Goal: Task Accomplishment & Management: Manage account settings

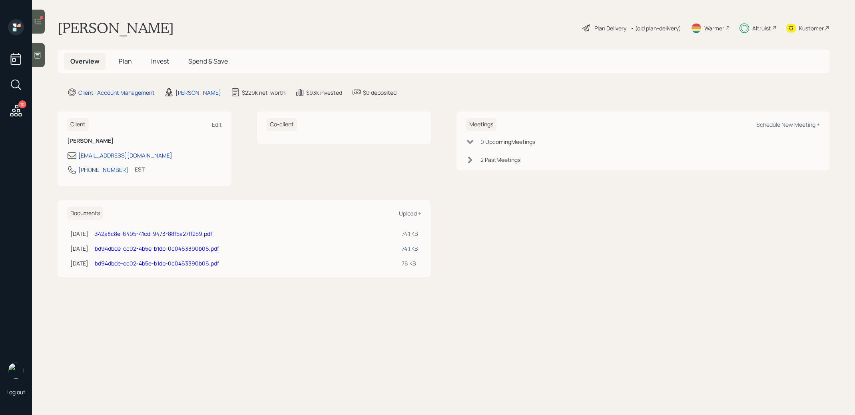
click at [156, 64] on span "Invest" at bounding box center [160, 61] width 18 height 9
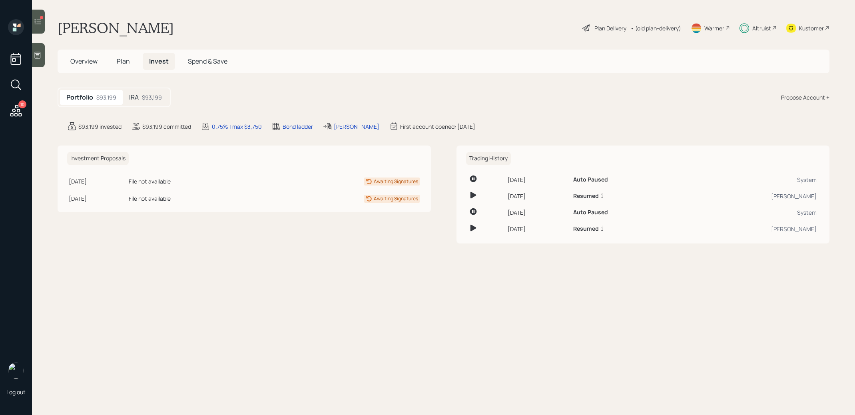
click at [144, 99] on div "$93,199" at bounding box center [152, 97] width 20 height 8
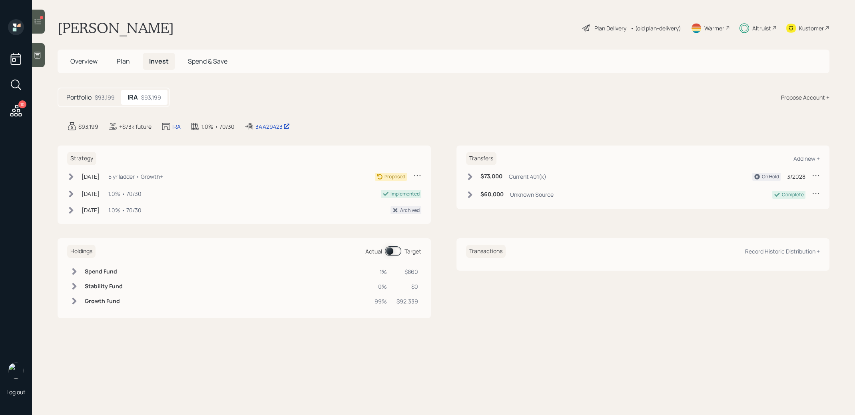
click at [69, 174] on icon at bounding box center [71, 177] width 8 height 8
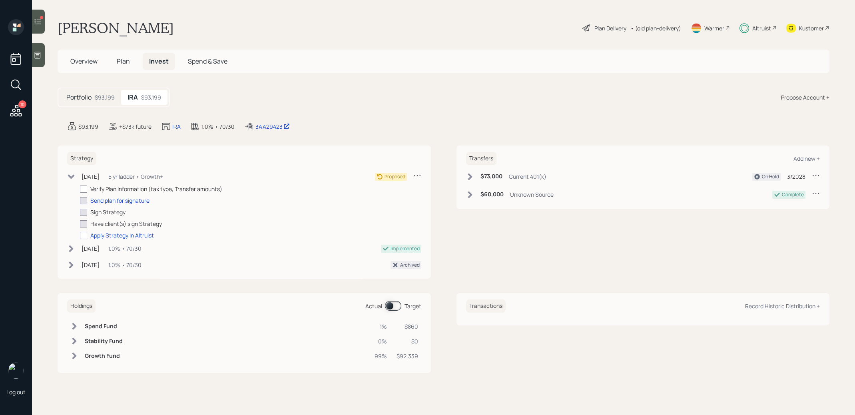
click at [69, 174] on icon at bounding box center [71, 176] width 7 height 4
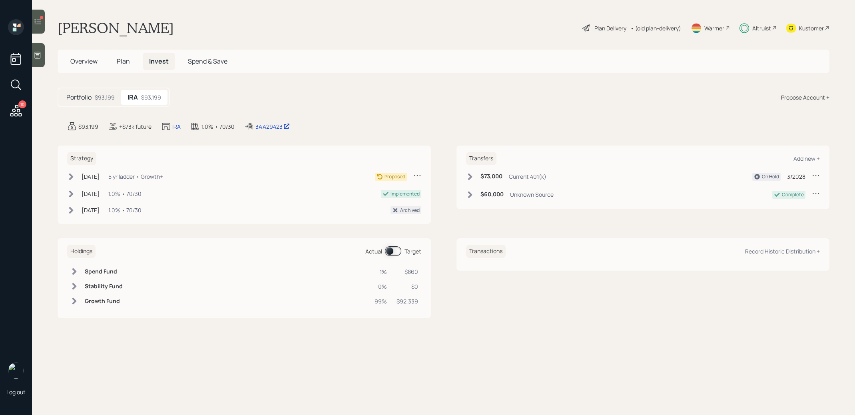
click at [416, 174] on icon at bounding box center [417, 175] width 8 height 8
click at [384, 199] on div "Cancel Strategy" at bounding box center [393, 199] width 58 height 8
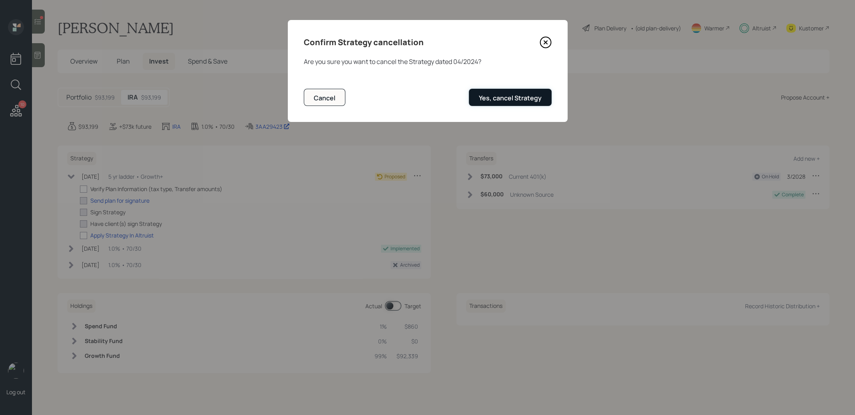
click at [520, 95] on div "Yes, cancel Strategy" at bounding box center [510, 97] width 63 height 9
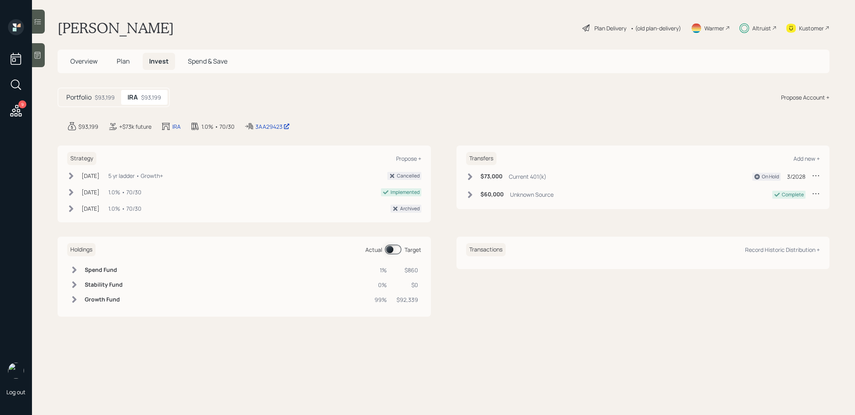
click at [14, 112] on icon at bounding box center [16, 110] width 14 height 14
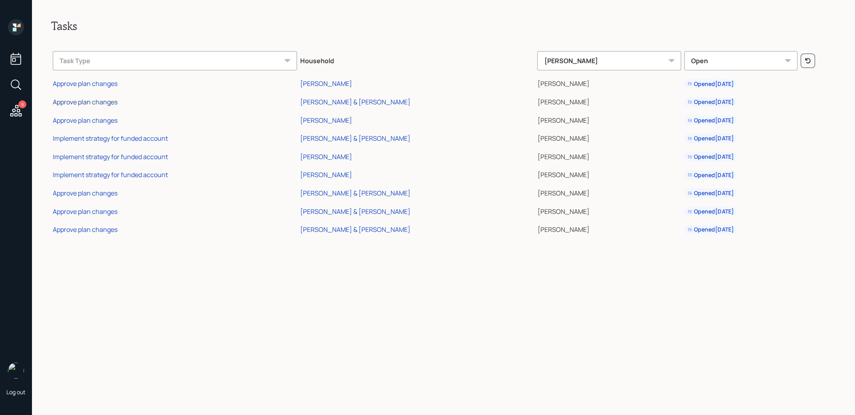
click at [96, 100] on div "Approve plan changes" at bounding box center [85, 101] width 65 height 9
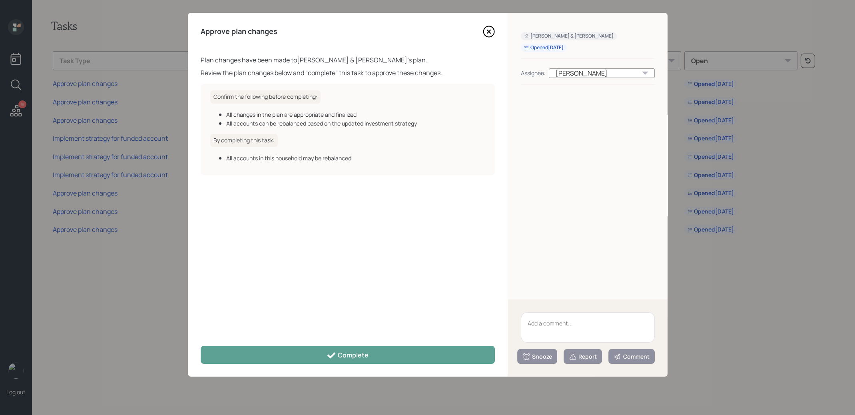
click at [487, 31] on icon at bounding box center [489, 32] width 12 height 12
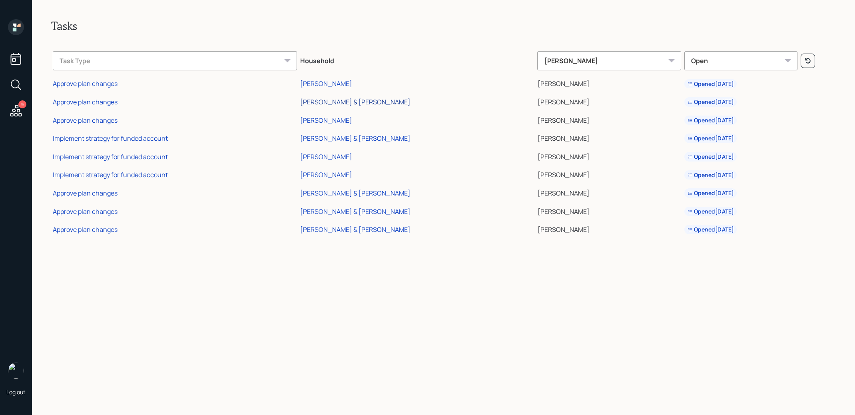
click at [300, 102] on div "[PERSON_NAME] & [PERSON_NAME]" at bounding box center [355, 101] width 110 height 9
